Goal: Information Seeking & Learning: Understand process/instructions

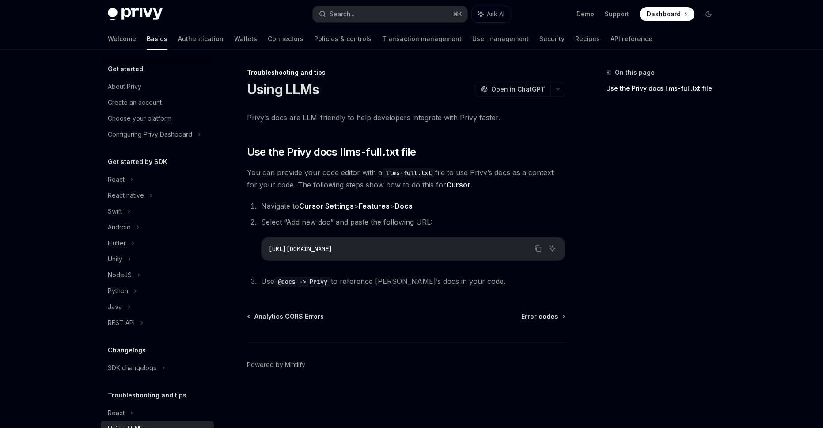
scroll to position [42, 0]
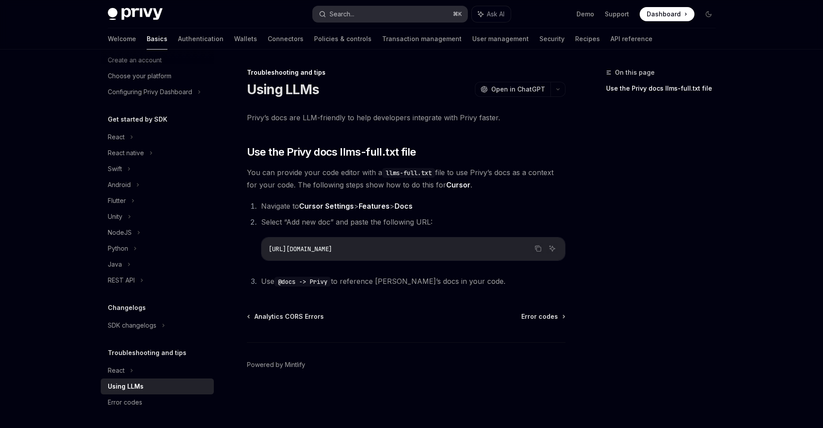
click at [399, 14] on button "Search... ⌘ K" at bounding box center [390, 14] width 155 height 16
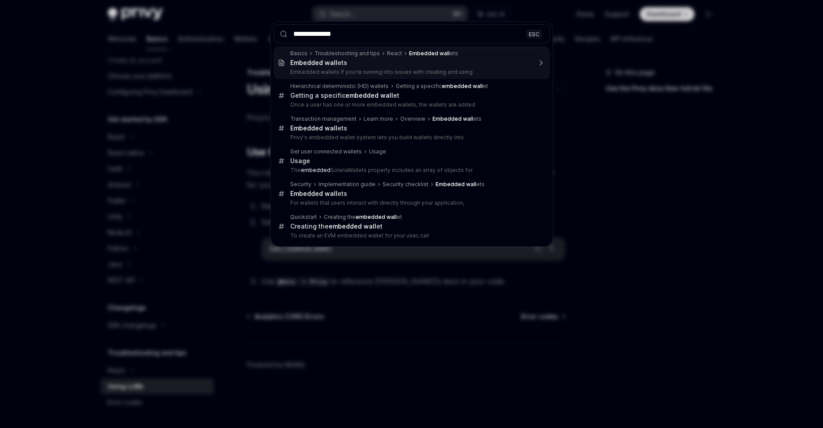
type input "**********"
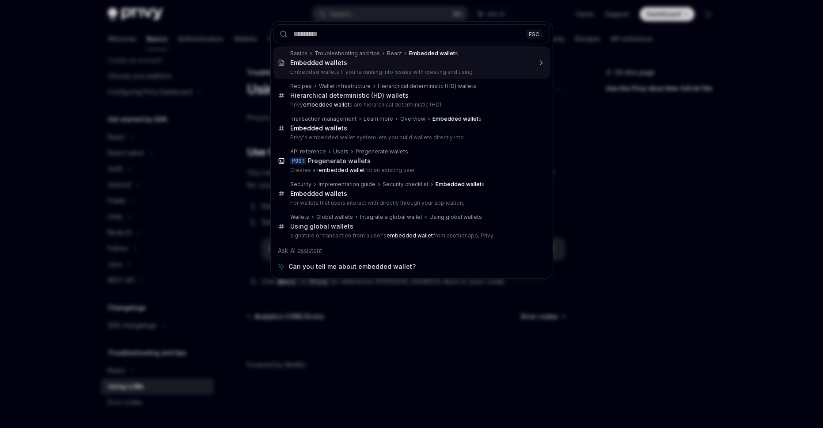
type textarea "*"
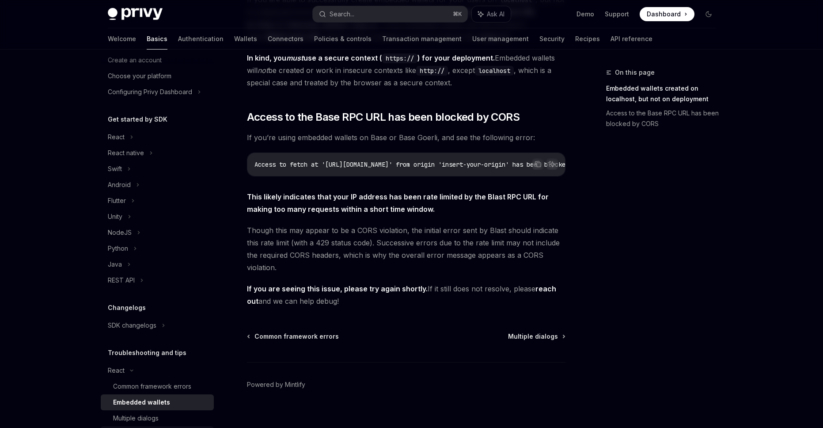
scroll to position [122, 0]
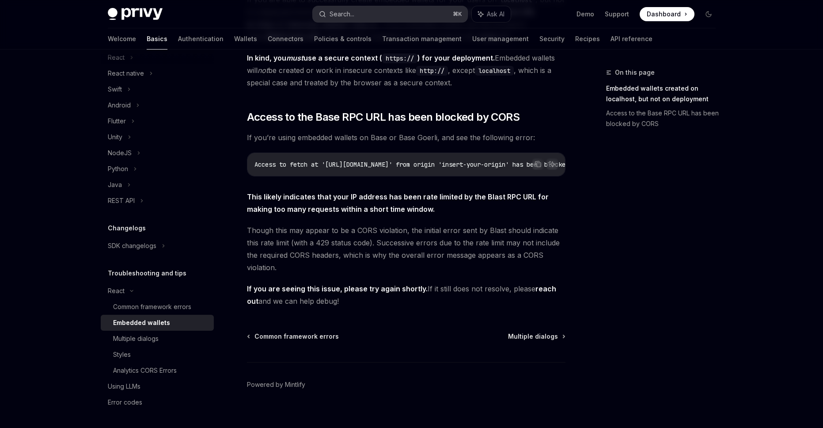
click at [379, 20] on button "Search... ⌘ K" at bounding box center [390, 14] width 155 height 16
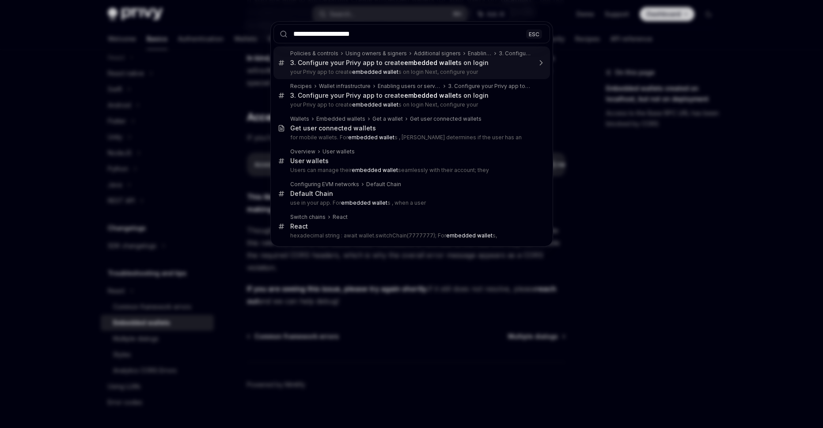
type input "**********"
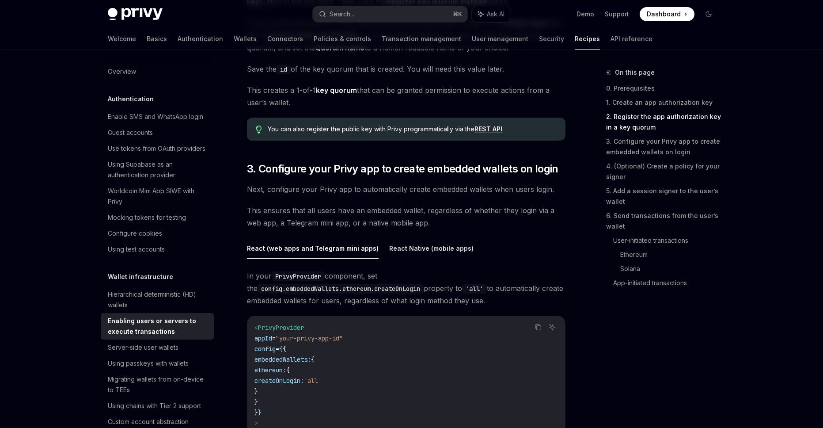
scroll to position [796, 0]
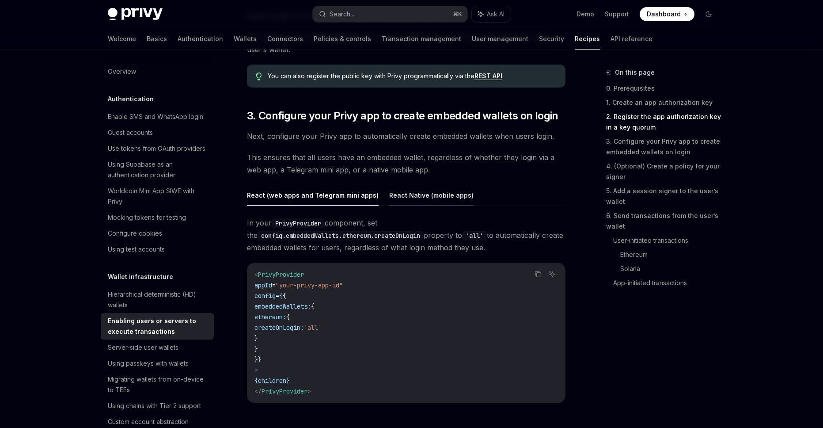
click at [430, 199] on button "React Native (mobile apps)" at bounding box center [431, 195] width 84 height 21
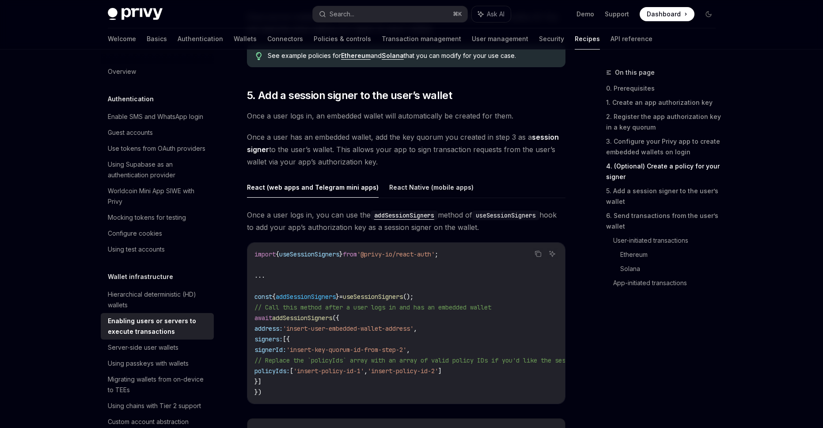
scroll to position [1432, 0]
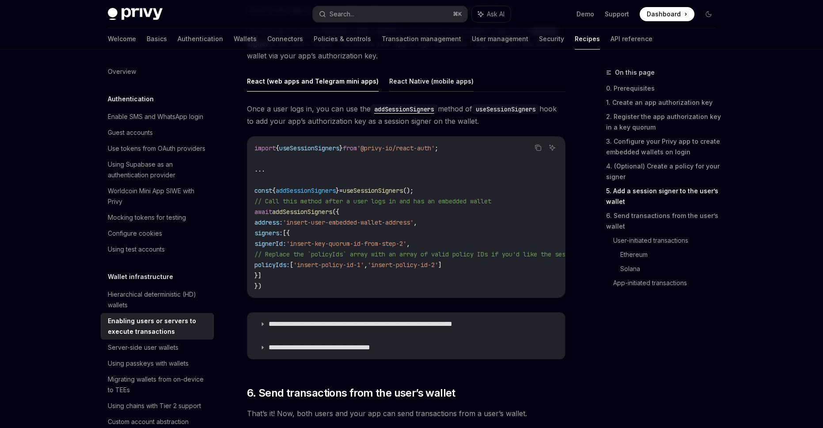
click at [420, 82] on button "React Native (mobile apps)" at bounding box center [431, 81] width 84 height 21
type textarea "*"
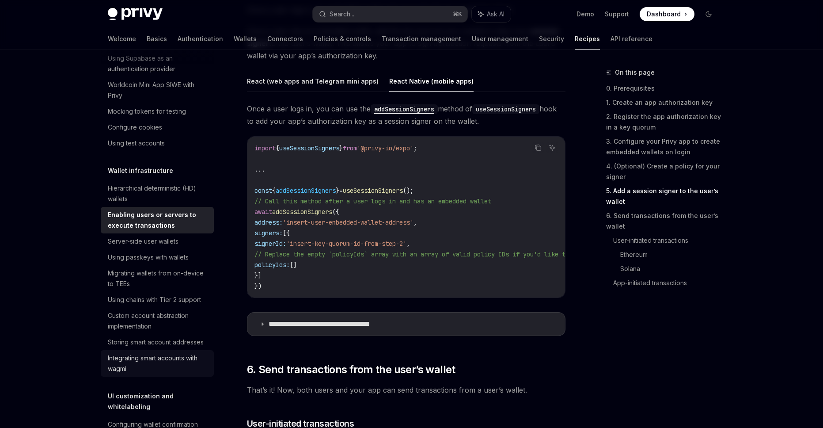
scroll to position [159, 0]
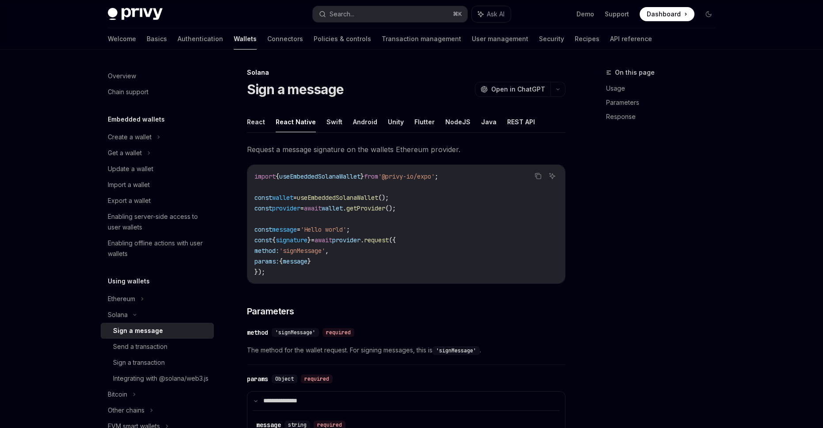
scroll to position [53, 0]
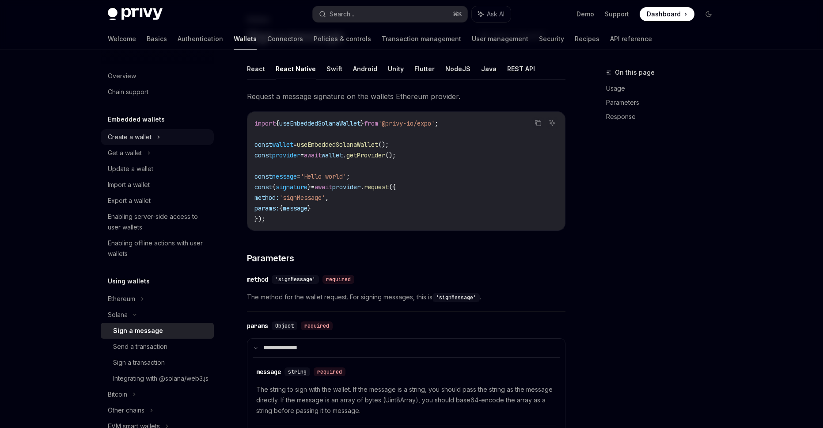
click at [138, 136] on div "Create a wallet" at bounding box center [130, 137] width 44 height 11
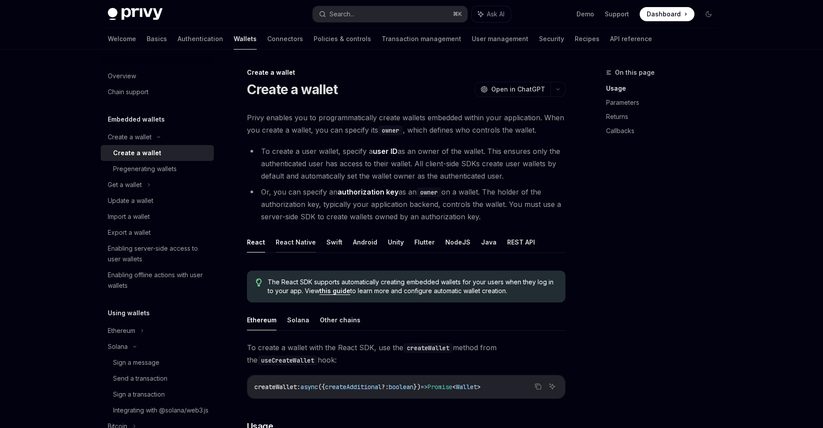
click at [301, 247] on button "React Native" at bounding box center [296, 242] width 40 height 21
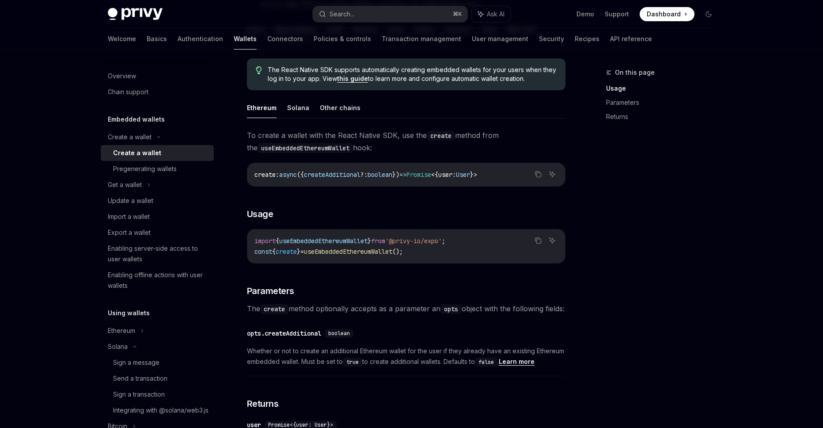
scroll to position [371, 0]
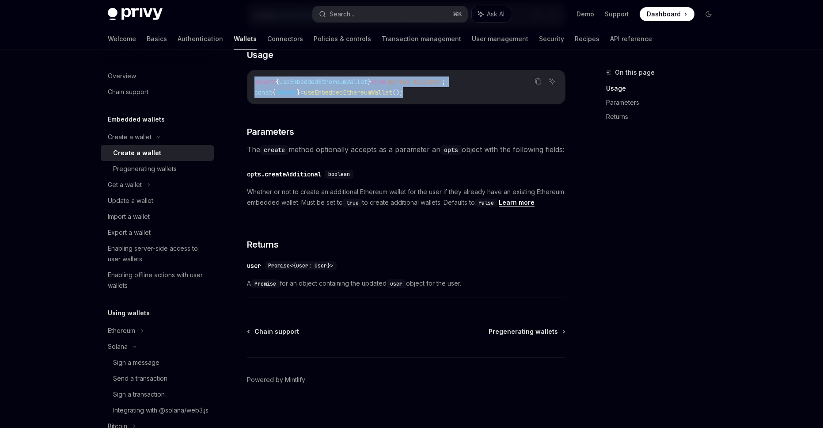
drag, startPoint x: 427, startPoint y: 92, endPoint x: 255, endPoint y: 85, distance: 172.1
click at [255, 85] on code "import { useEmbeddedEthereumWallet } from '@privy-io/expo' ; const { create } =…" at bounding box center [407, 86] width 304 height 21
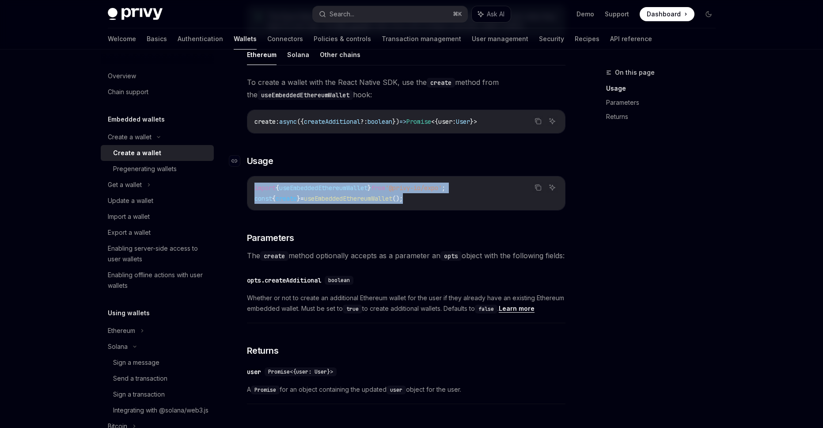
scroll to position [212, 0]
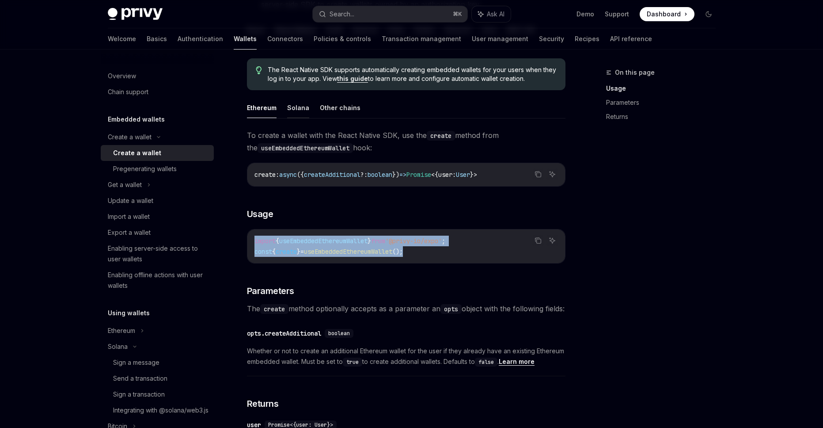
click at [290, 113] on button "Solana" at bounding box center [298, 107] width 22 height 21
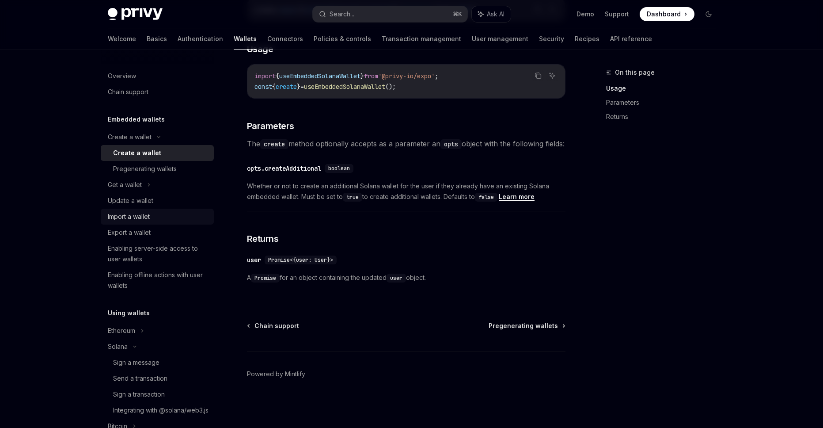
click at [135, 216] on div "Import a wallet" at bounding box center [129, 216] width 42 height 11
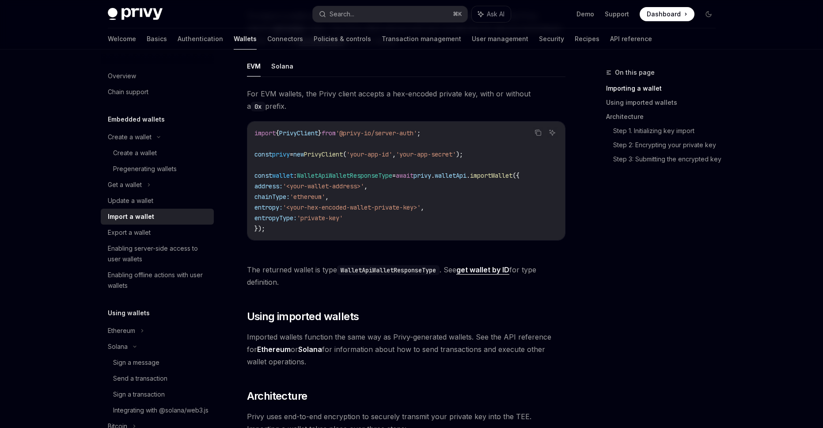
scroll to position [212, 0]
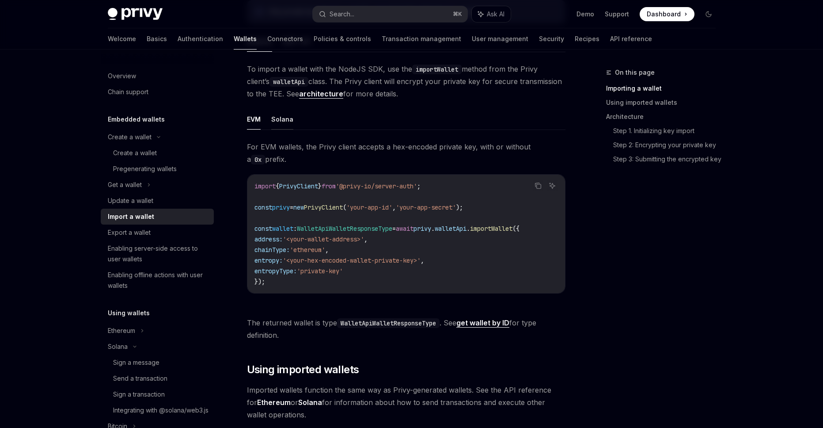
click at [285, 120] on button "Solana" at bounding box center [282, 119] width 22 height 21
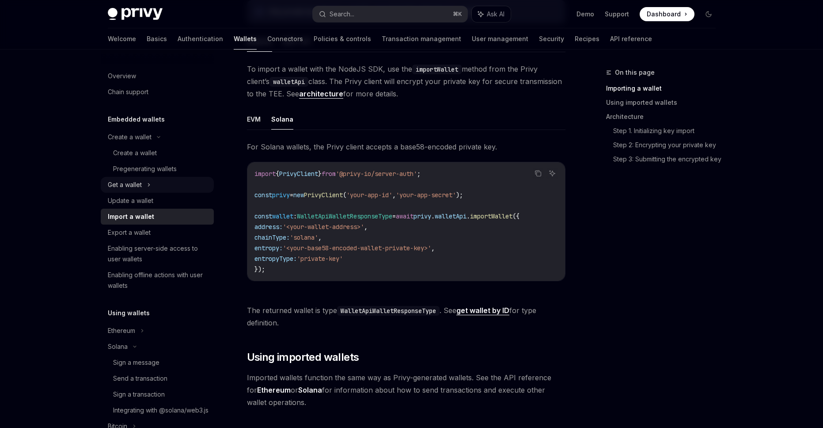
click at [130, 187] on div "Get a wallet" at bounding box center [125, 184] width 34 height 11
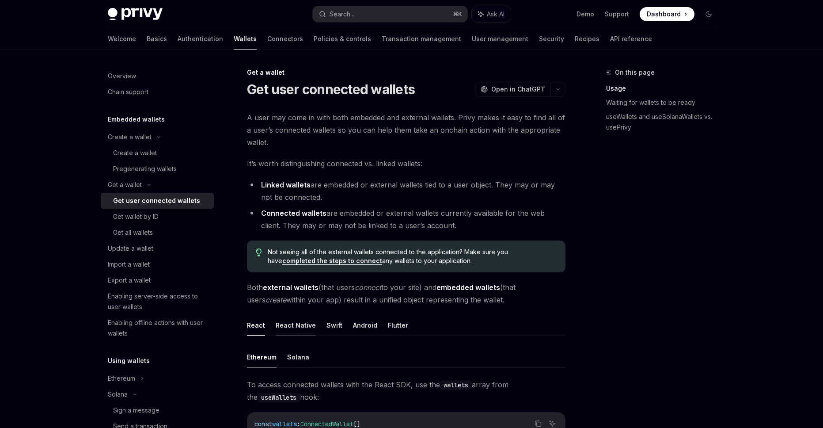
click at [291, 331] on button "React Native" at bounding box center [296, 325] width 40 height 21
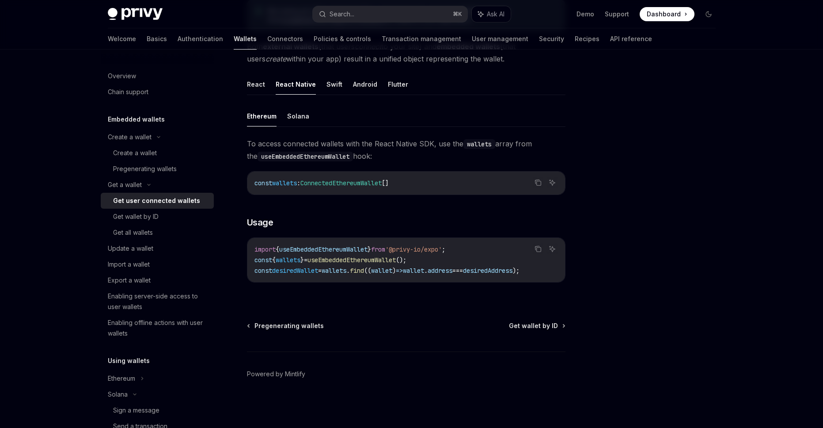
scroll to position [191, 0]
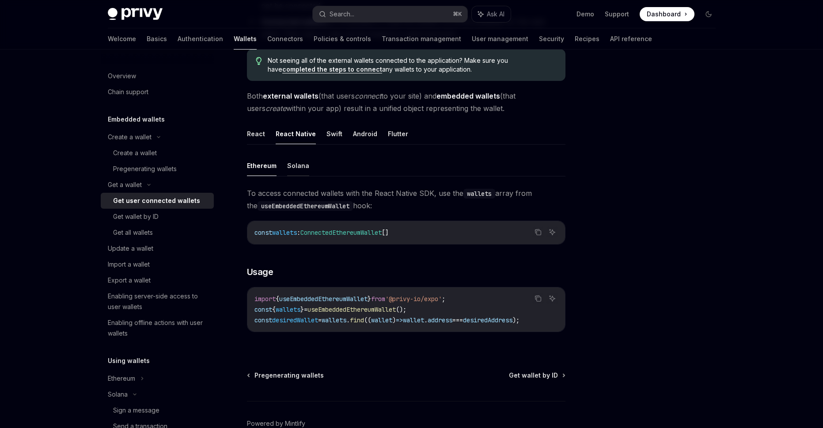
click at [298, 175] on button "Solana" at bounding box center [298, 165] width 22 height 21
click at [145, 200] on div "Get user connected wallets" at bounding box center [156, 200] width 87 height 11
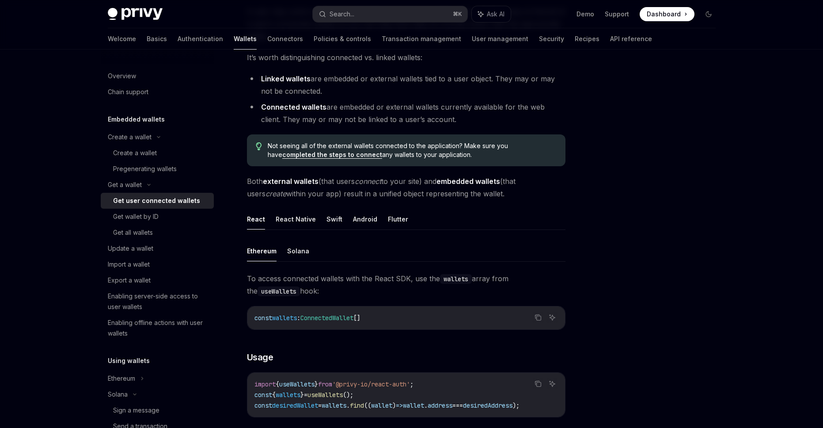
scroll to position [159, 0]
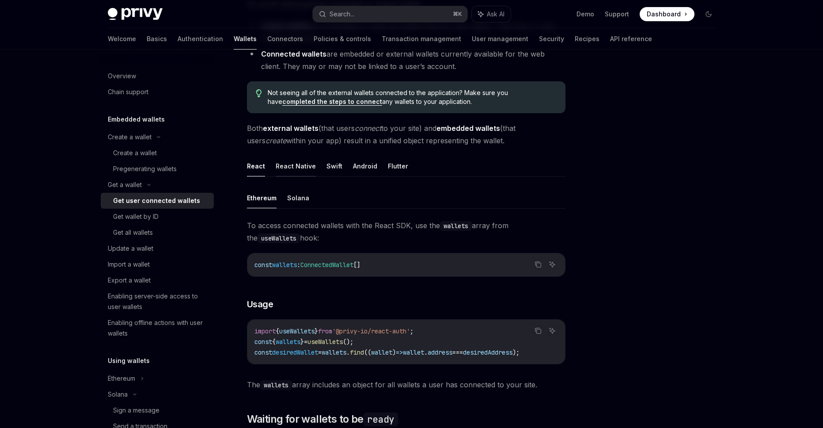
click at [293, 168] on button "React Native" at bounding box center [296, 166] width 40 height 21
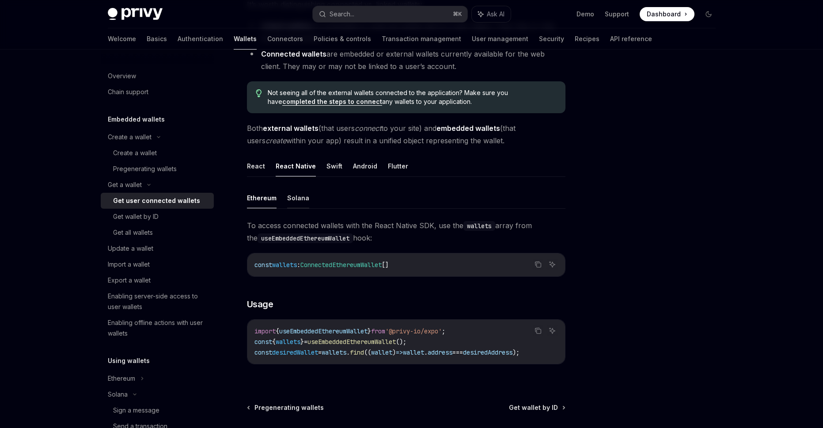
click at [297, 196] on button "Solana" at bounding box center [298, 197] width 22 height 21
type textarea "*"
click at [513, 355] on span "desiredAddress" at bounding box center [488, 352] width 50 height 8
